Goal: Task Accomplishment & Management: Manage account settings

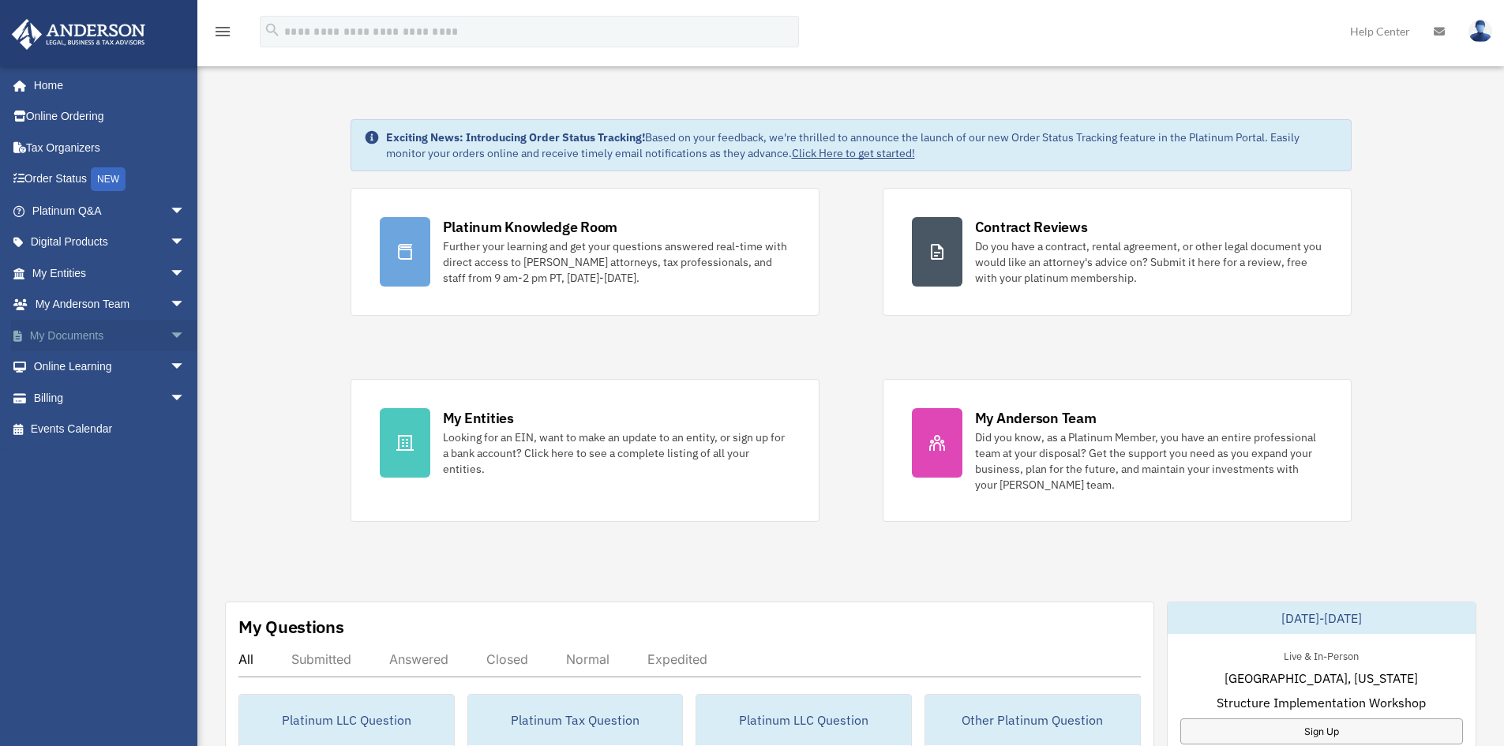
click at [64, 328] on link "My Documents arrow_drop_down" at bounding box center [110, 336] width 198 height 32
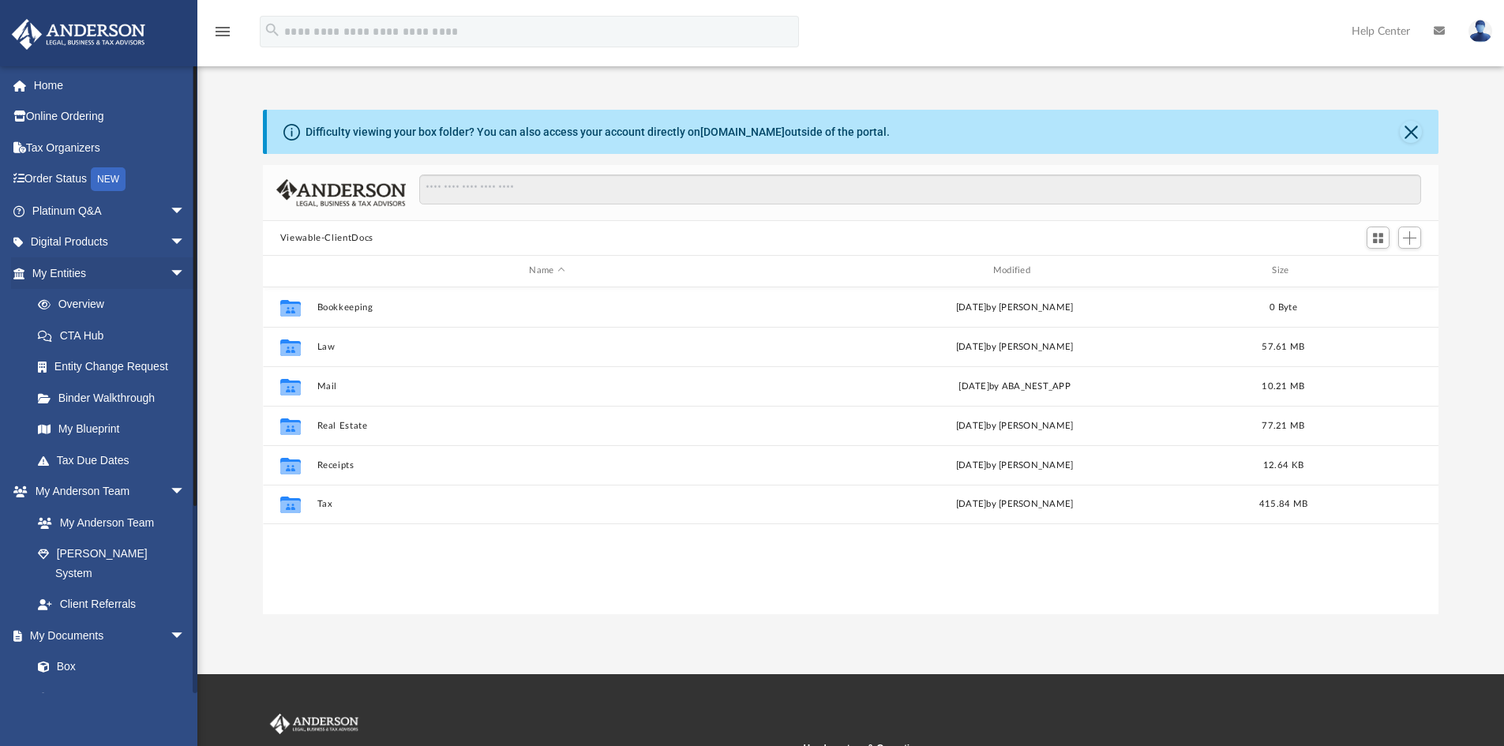
scroll to position [347, 1163]
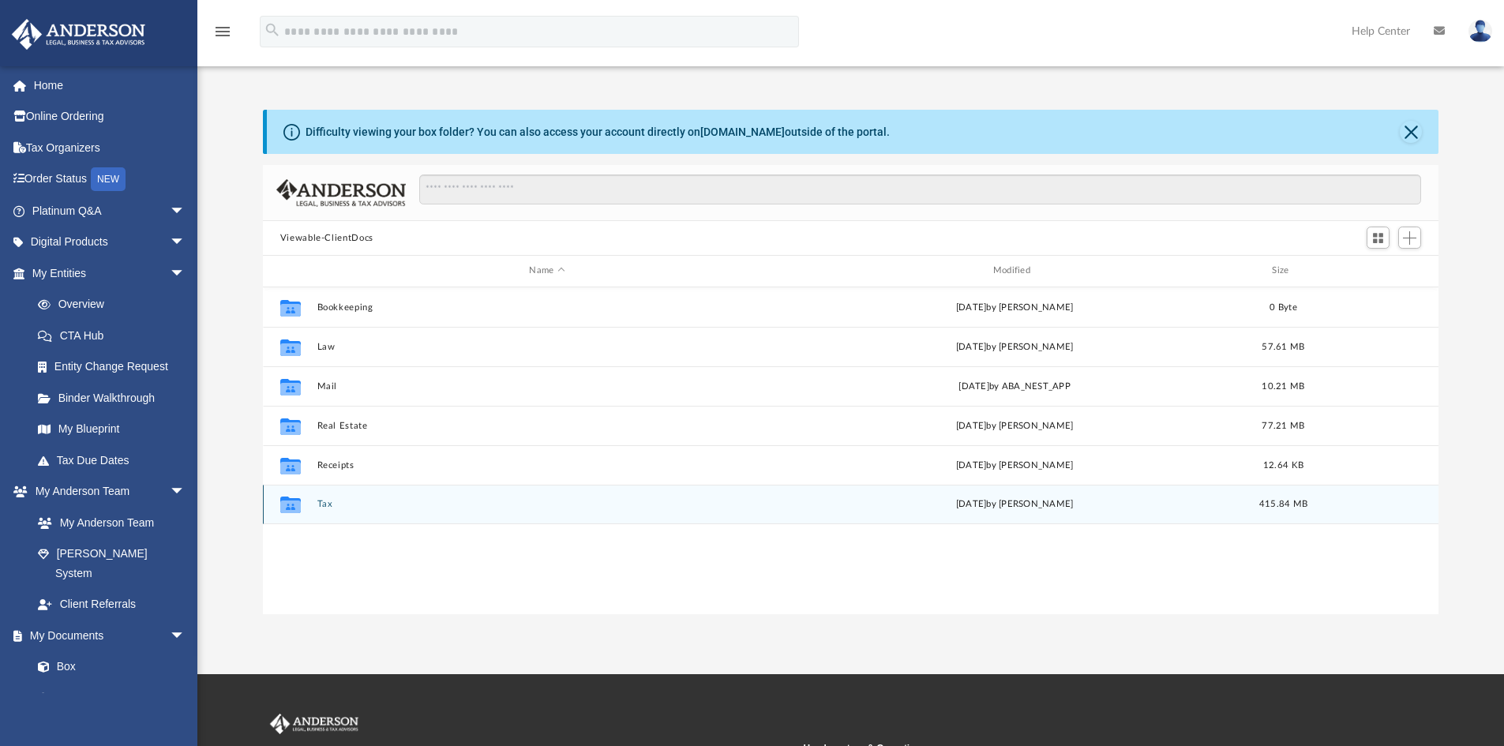
click at [324, 506] on button "Tax" at bounding box center [547, 504] width 460 height 10
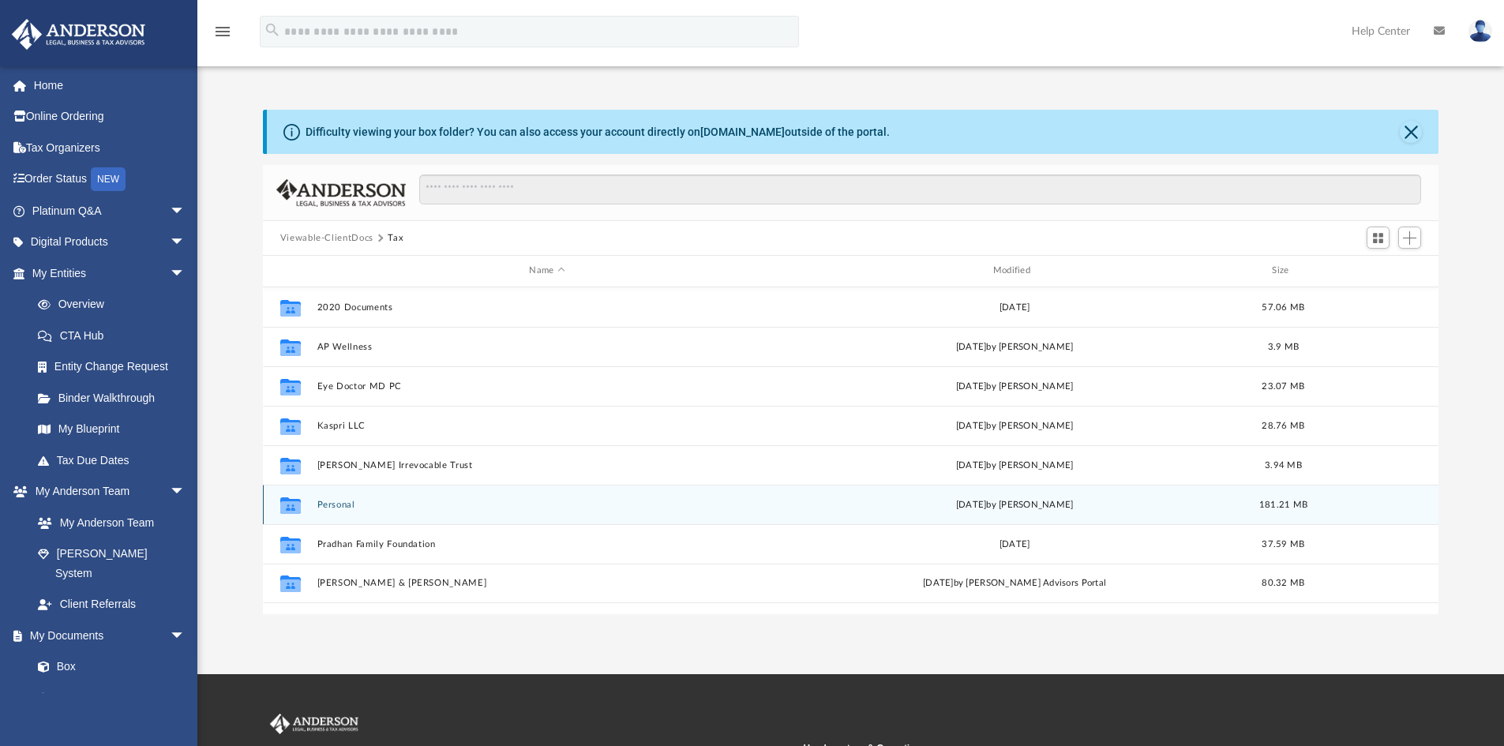
click at [324, 506] on button "Personal" at bounding box center [547, 505] width 460 height 10
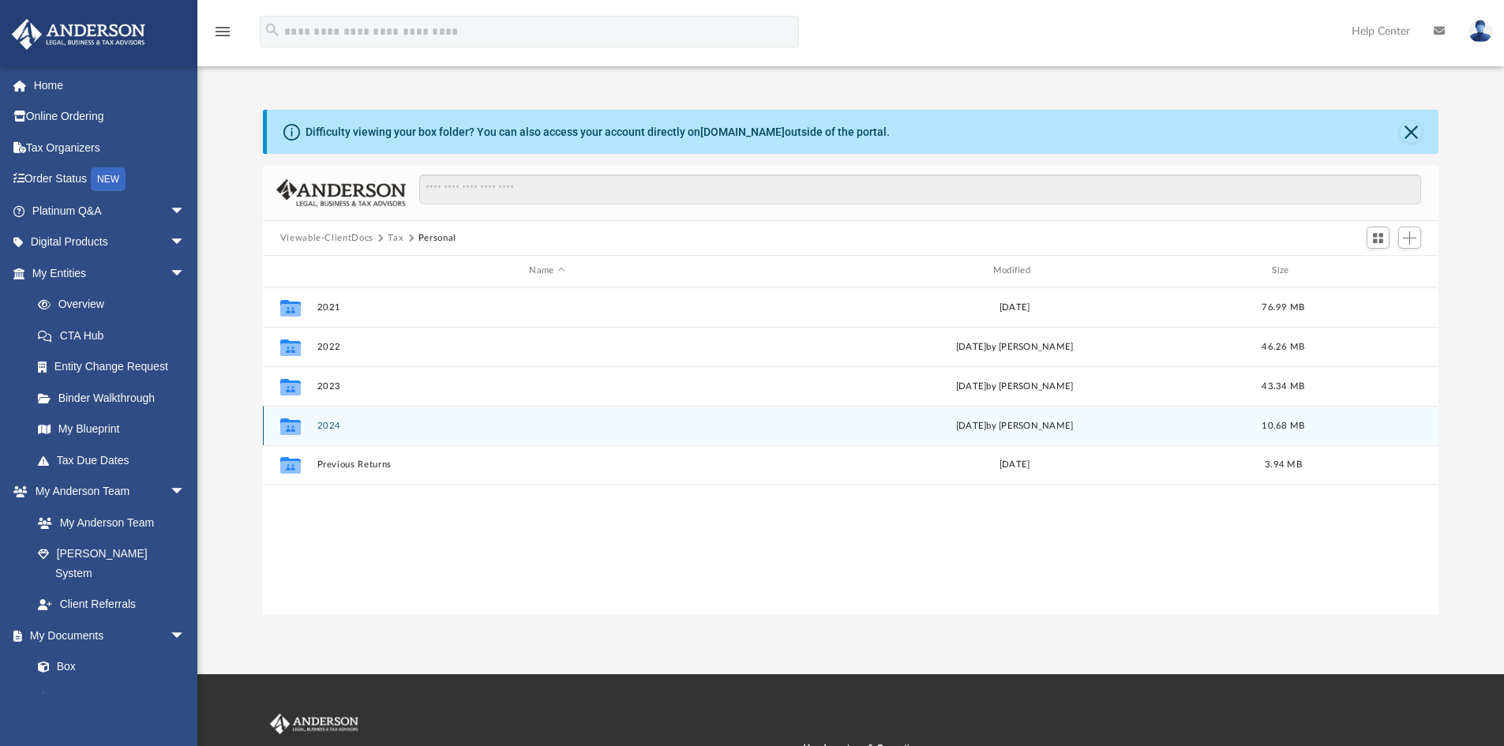
click at [339, 433] on div "Collaborated Folder 2024 [DATE] by [PERSON_NAME] 10.68 MB" at bounding box center [851, 425] width 1176 height 39
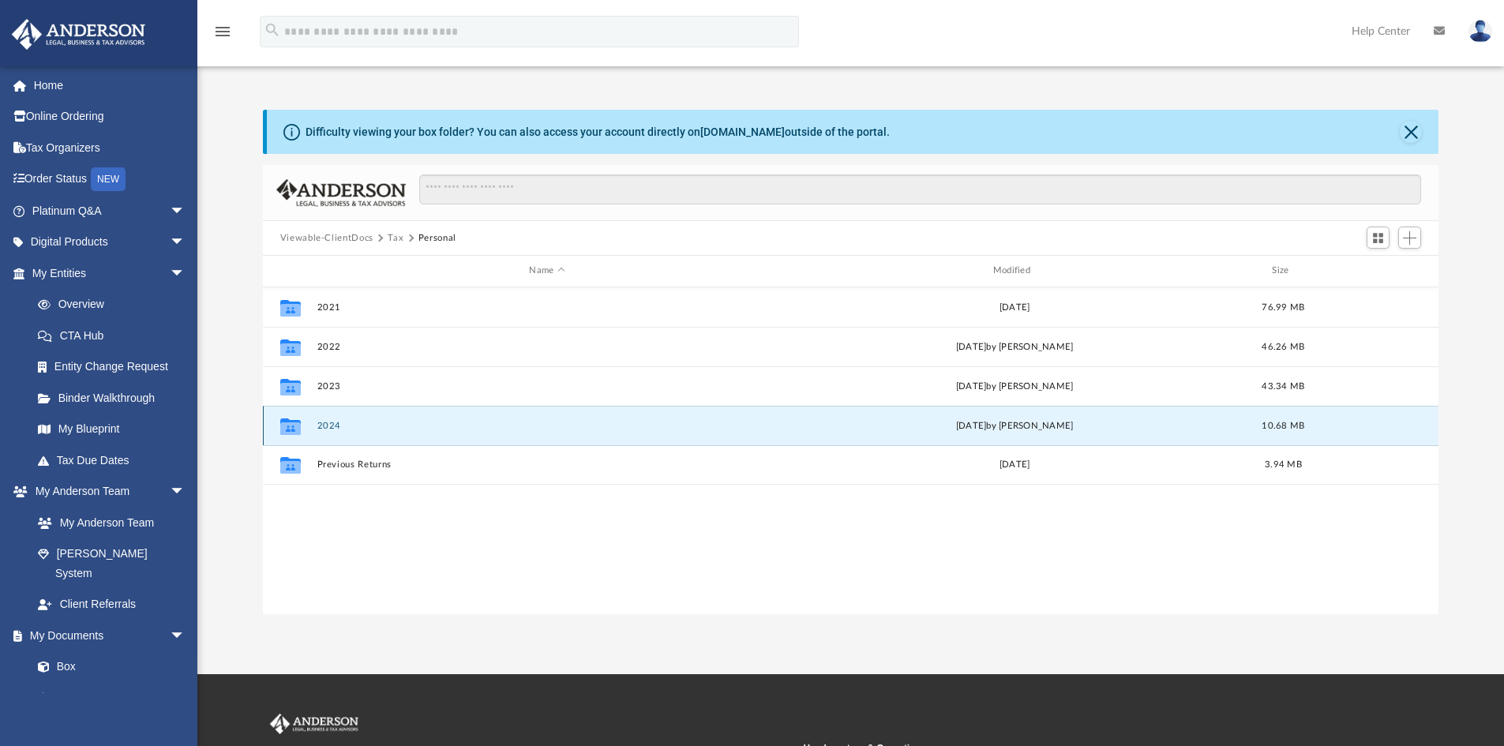
click at [334, 424] on button "2024" at bounding box center [547, 426] width 460 height 10
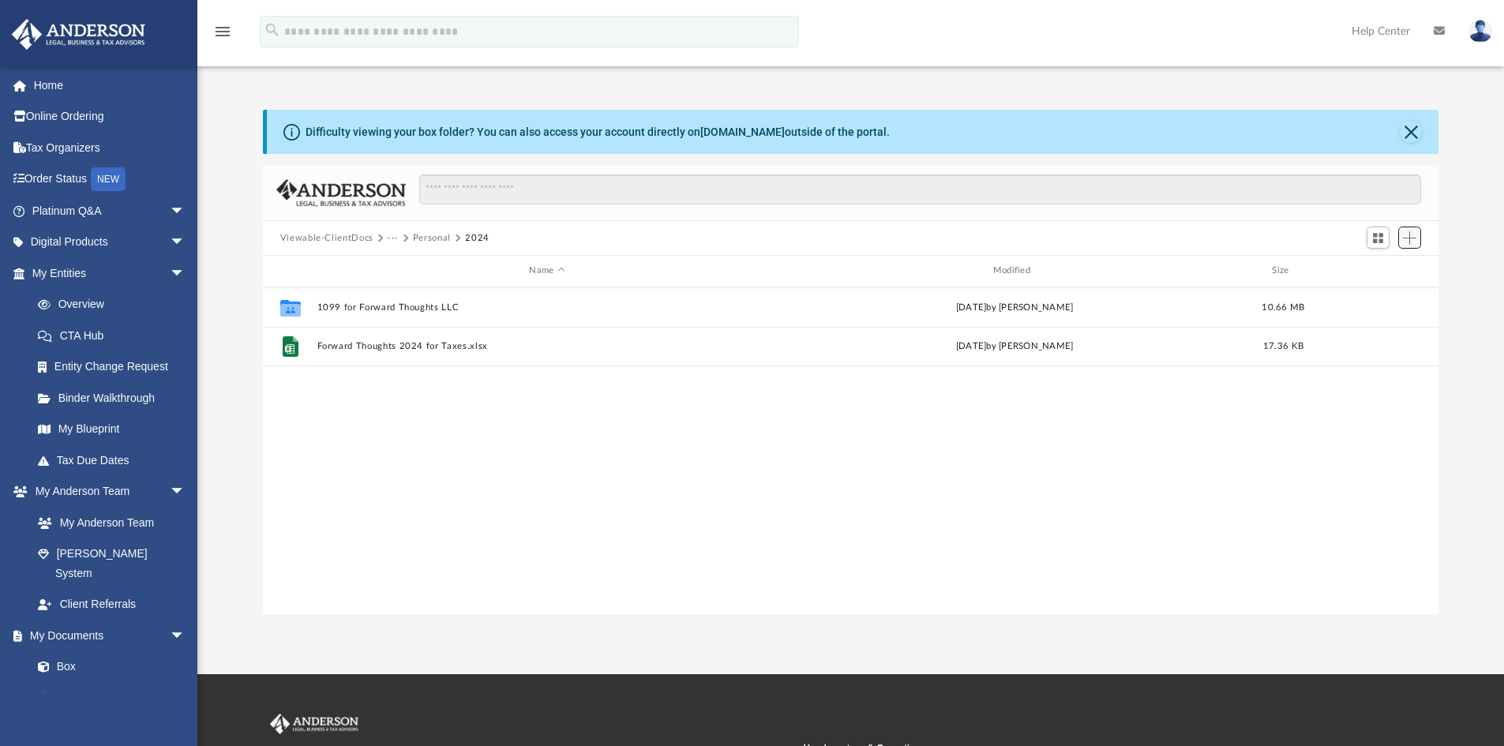
click at [1404, 242] on span "Add" at bounding box center [1409, 237] width 13 height 13
click at [1378, 263] on li "Upload" at bounding box center [1387, 269] width 51 height 17
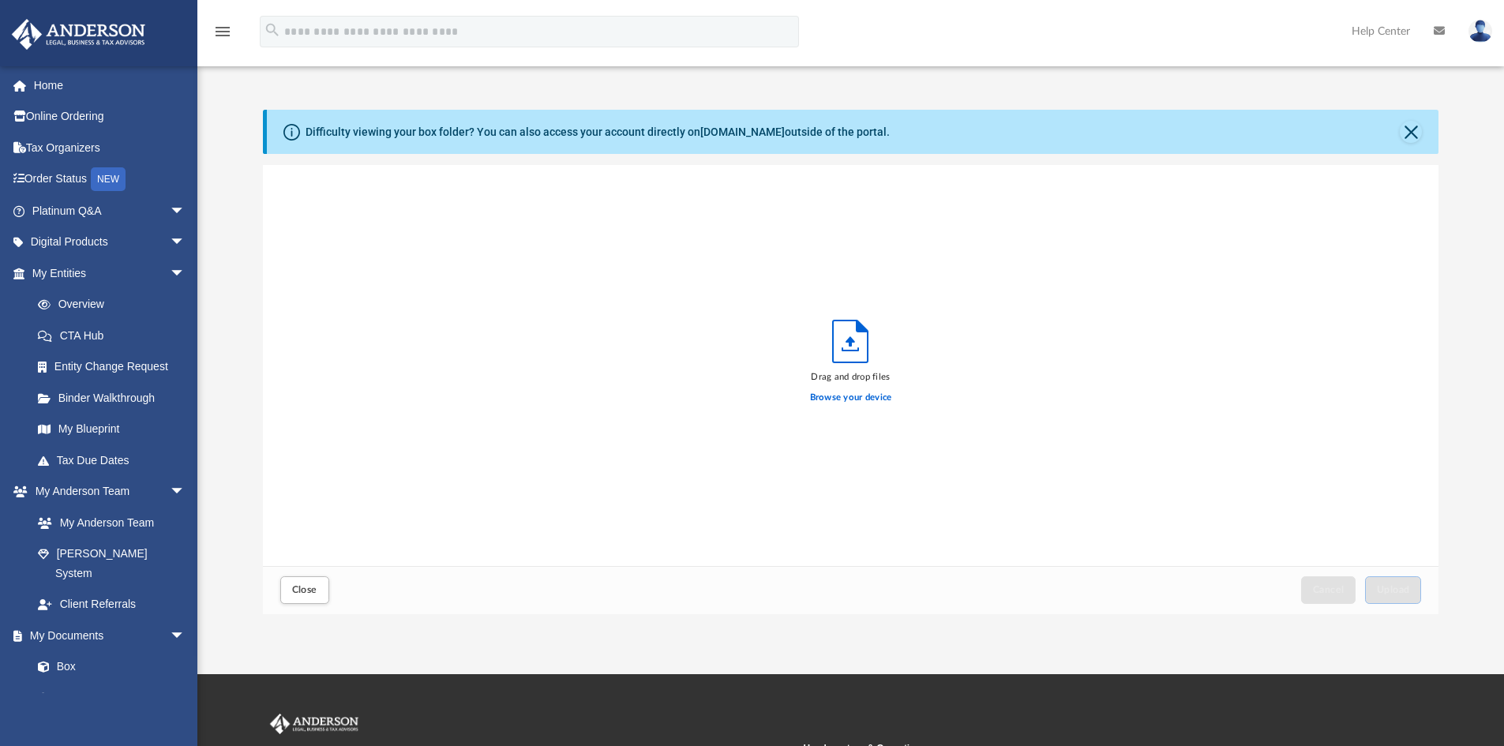
scroll to position [388, 1163]
click at [863, 398] on label "Browse your device" at bounding box center [851, 398] width 82 height 14
click at [0, 0] on input "Browse your device" at bounding box center [0, 0] width 0 height 0
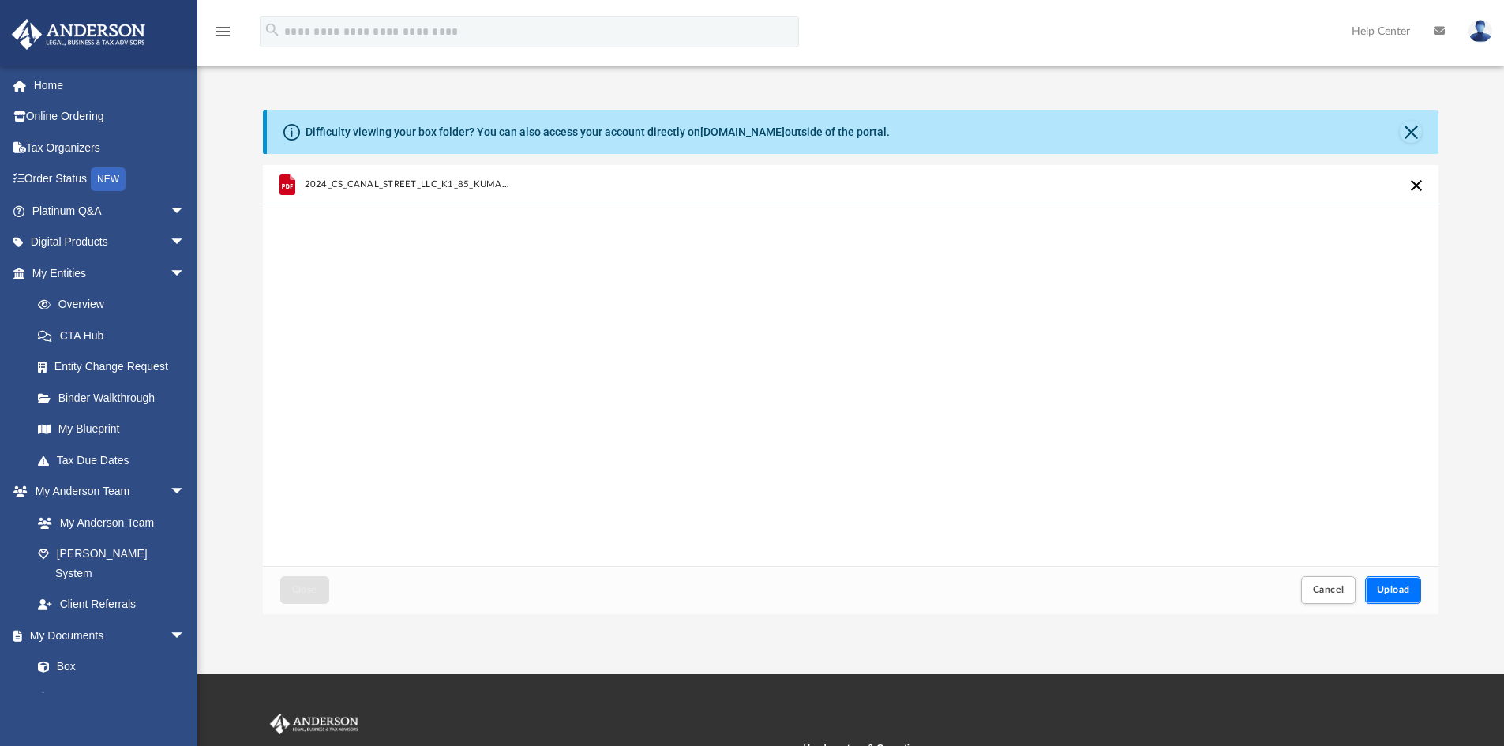
click at [1399, 593] on span "Upload" at bounding box center [1393, 589] width 33 height 9
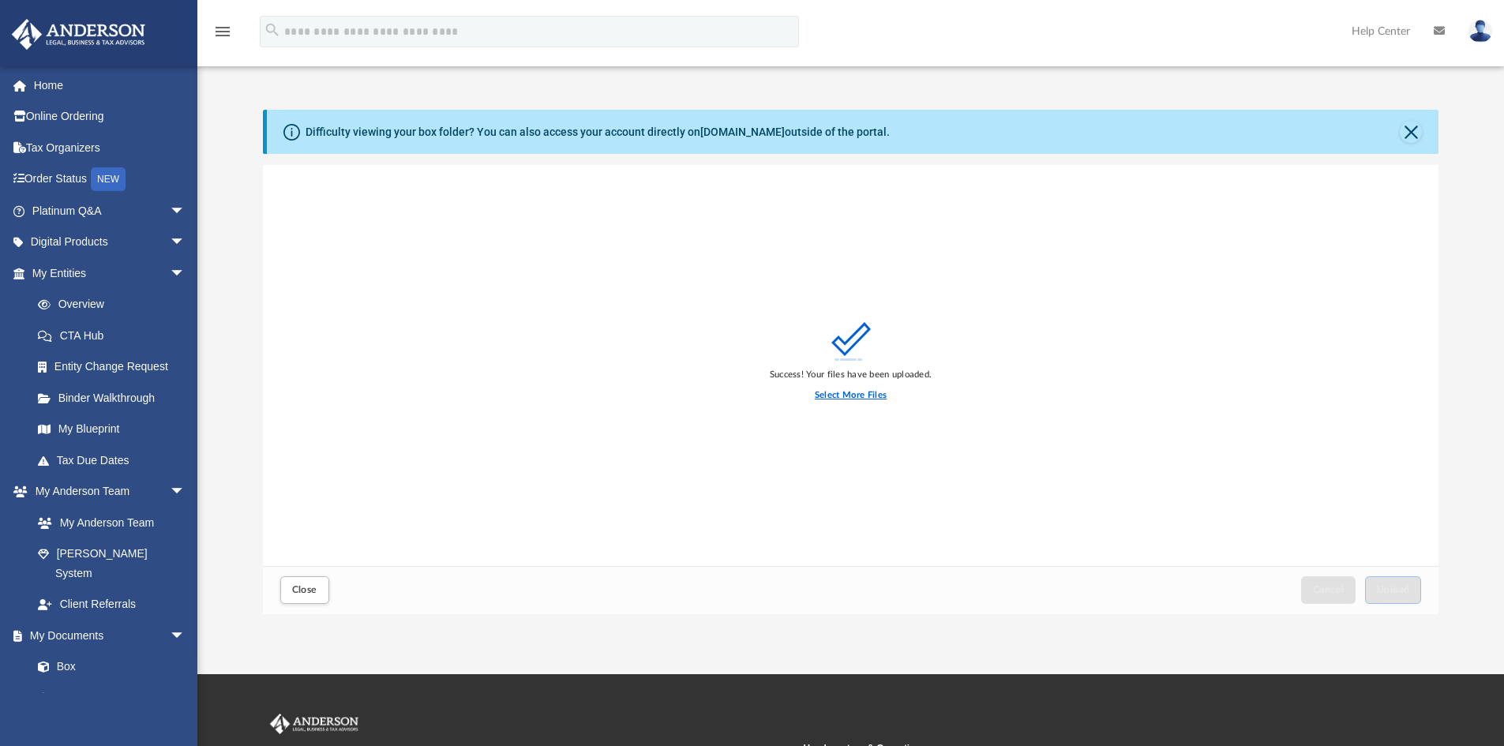
click at [875, 391] on label "Select More Files" at bounding box center [851, 395] width 72 height 14
click at [0, 0] on input "Select More Files" at bounding box center [0, 0] width 0 height 0
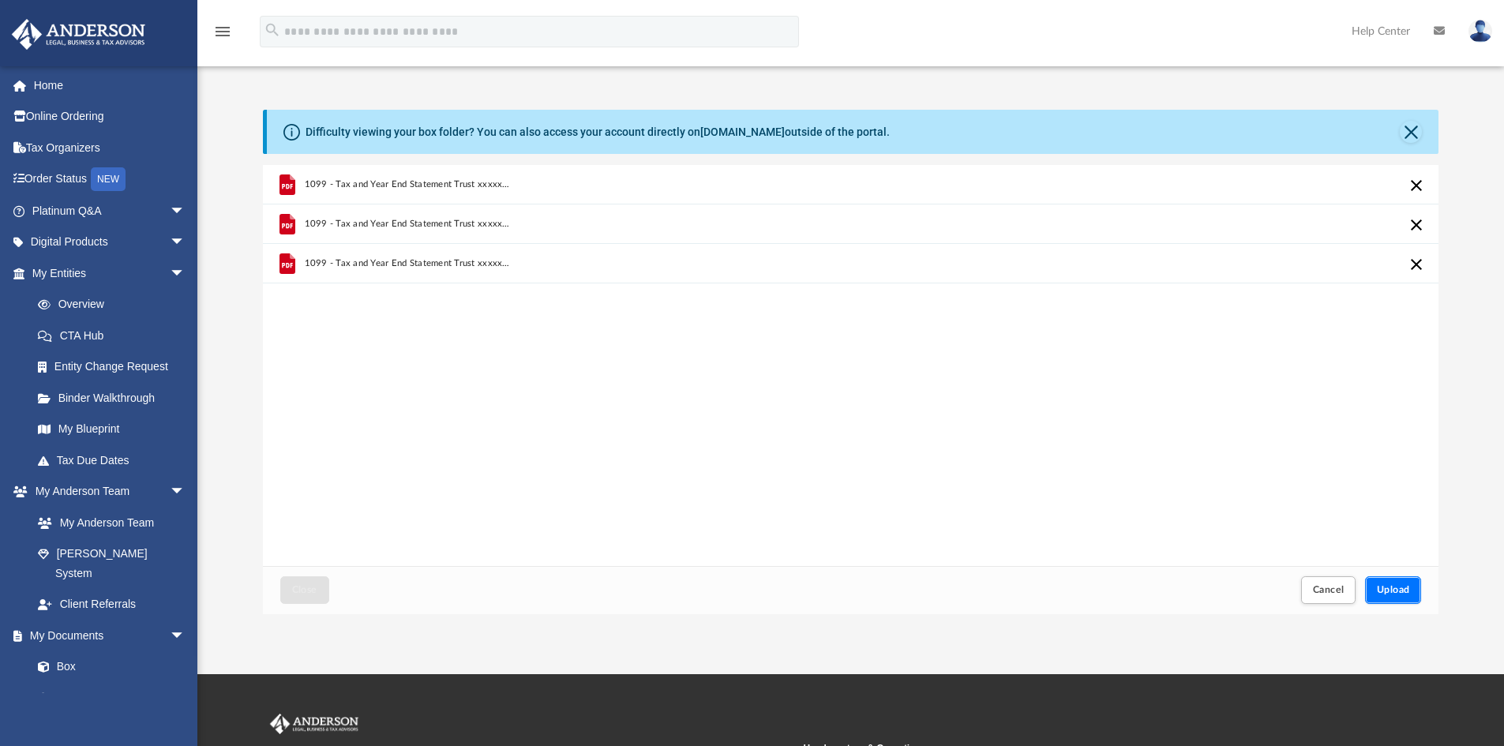
click at [1398, 590] on button "Upload" at bounding box center [1393, 590] width 57 height 28
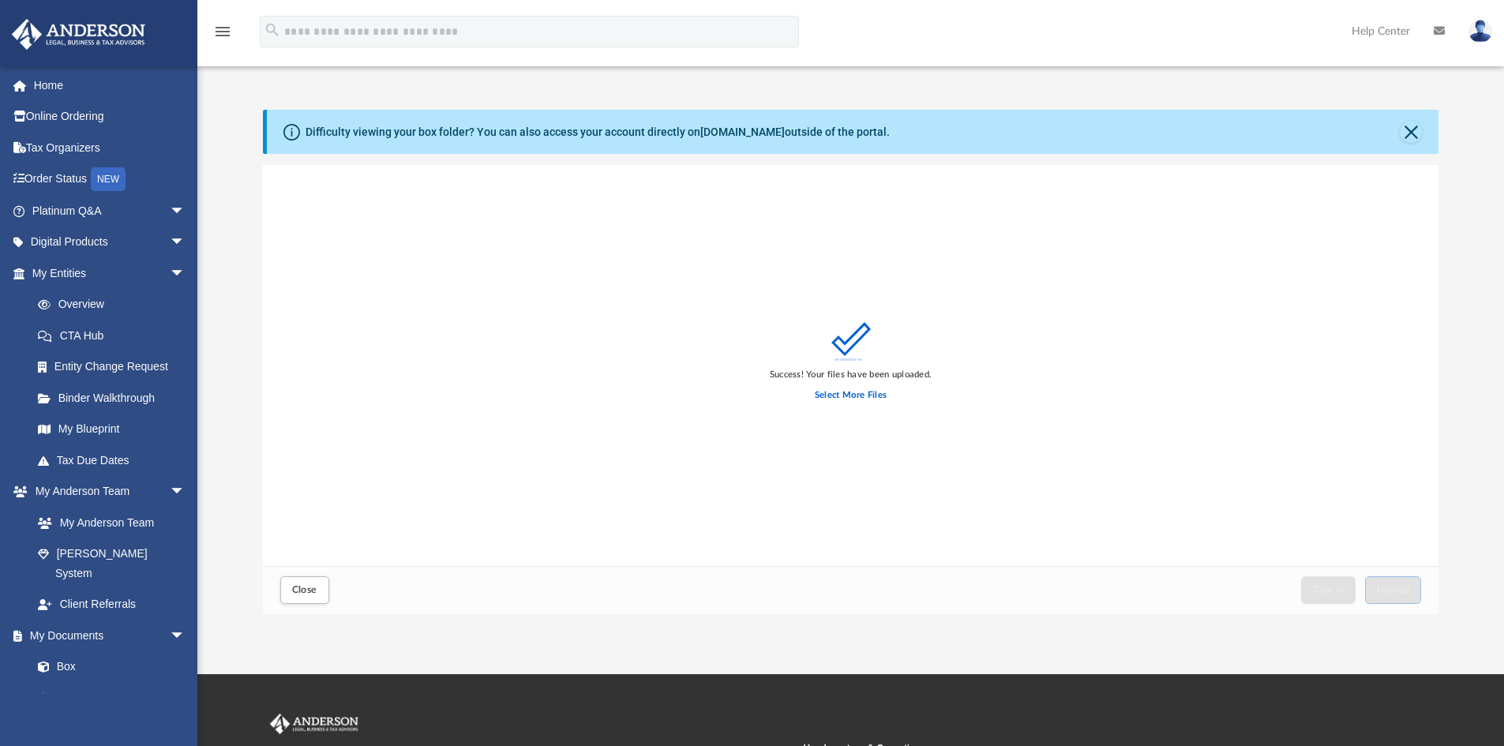
click at [859, 386] on div "Select More Files" at bounding box center [851, 395] width 162 height 28
click at [861, 388] on label "Select More Files" at bounding box center [851, 395] width 72 height 14
click at [0, 0] on input "Select More Files" at bounding box center [0, 0] width 0 height 0
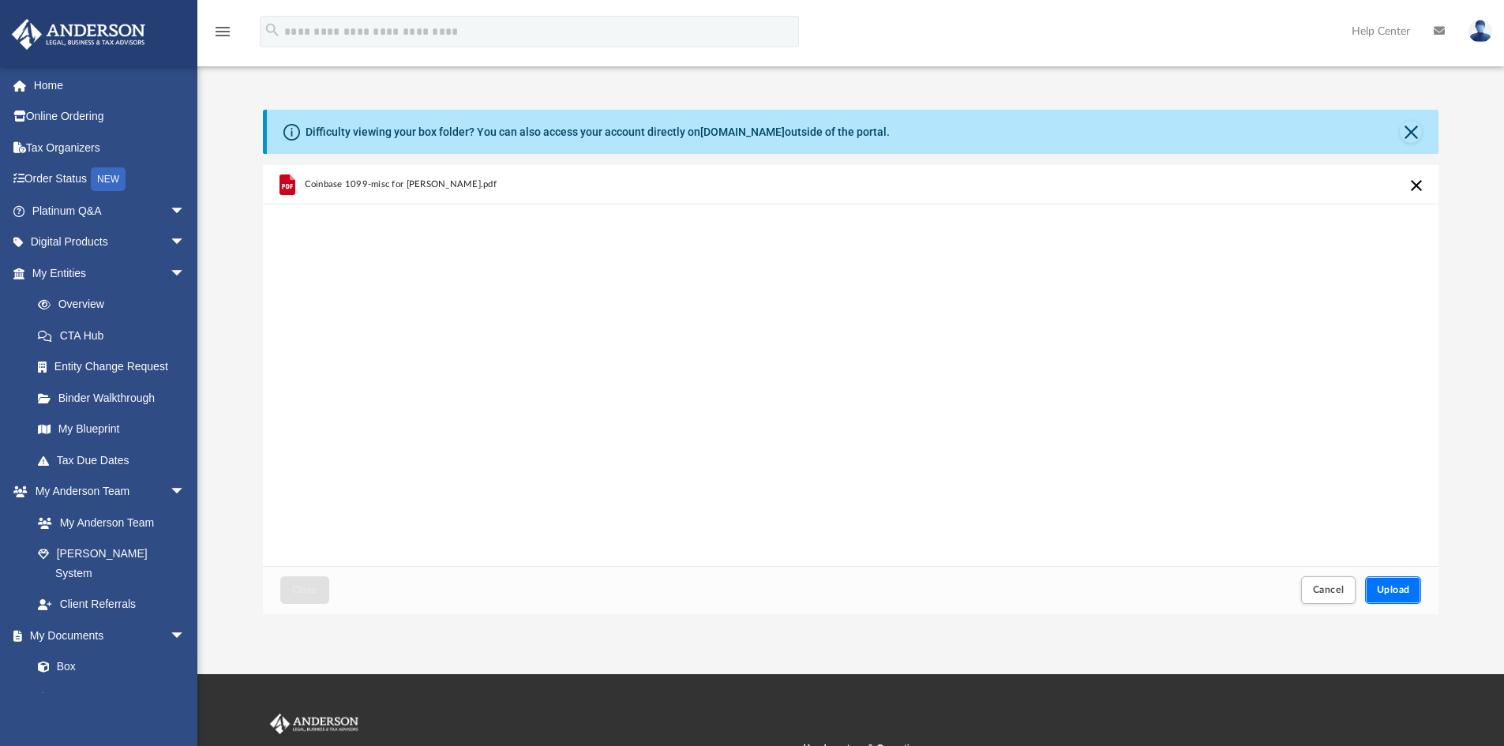
click at [1405, 584] on button "Upload" at bounding box center [1393, 590] width 57 height 28
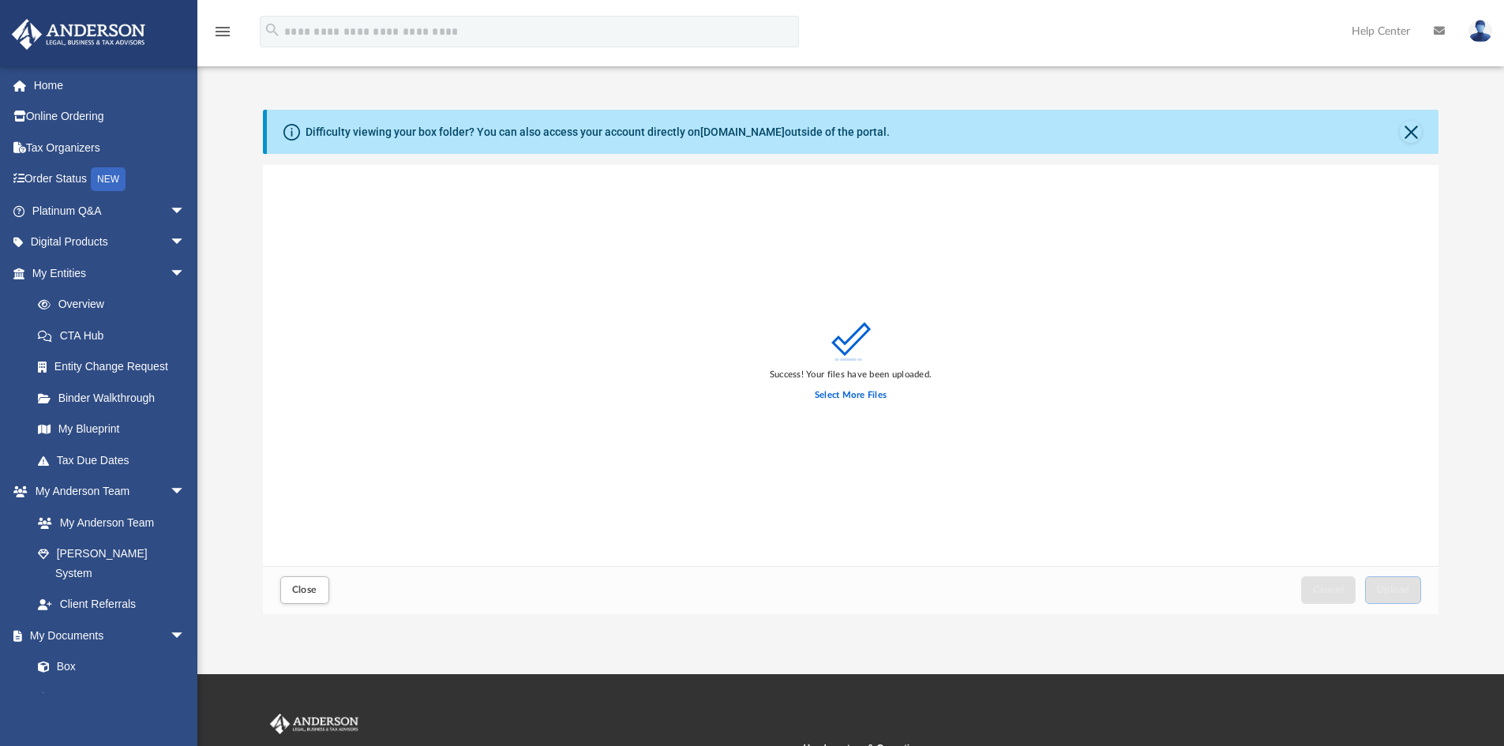
click at [1486, 42] on link at bounding box center [1479, 30] width 47 height 69
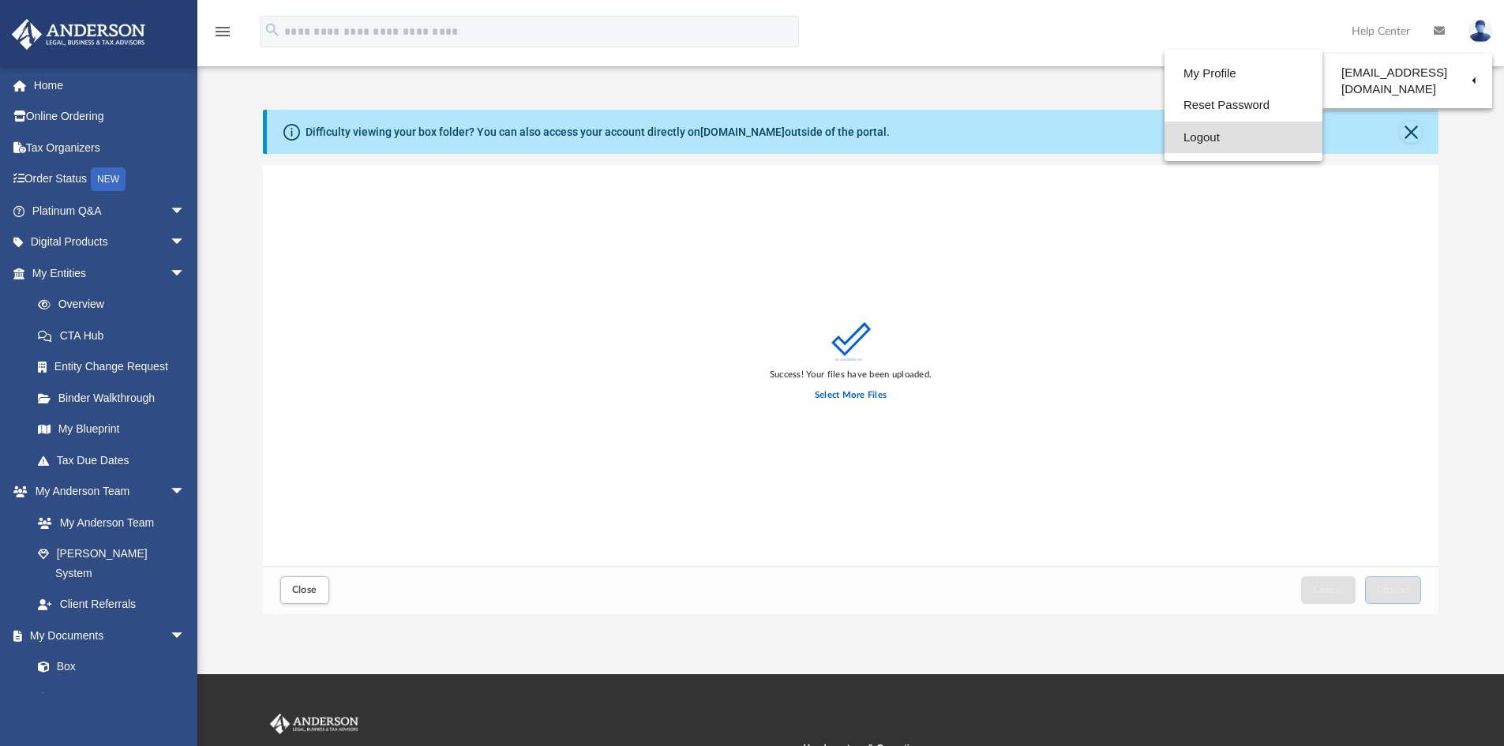
click at [1236, 144] on link "Logout" at bounding box center [1243, 138] width 158 height 32
